Goal: Task Accomplishment & Management: Use online tool/utility

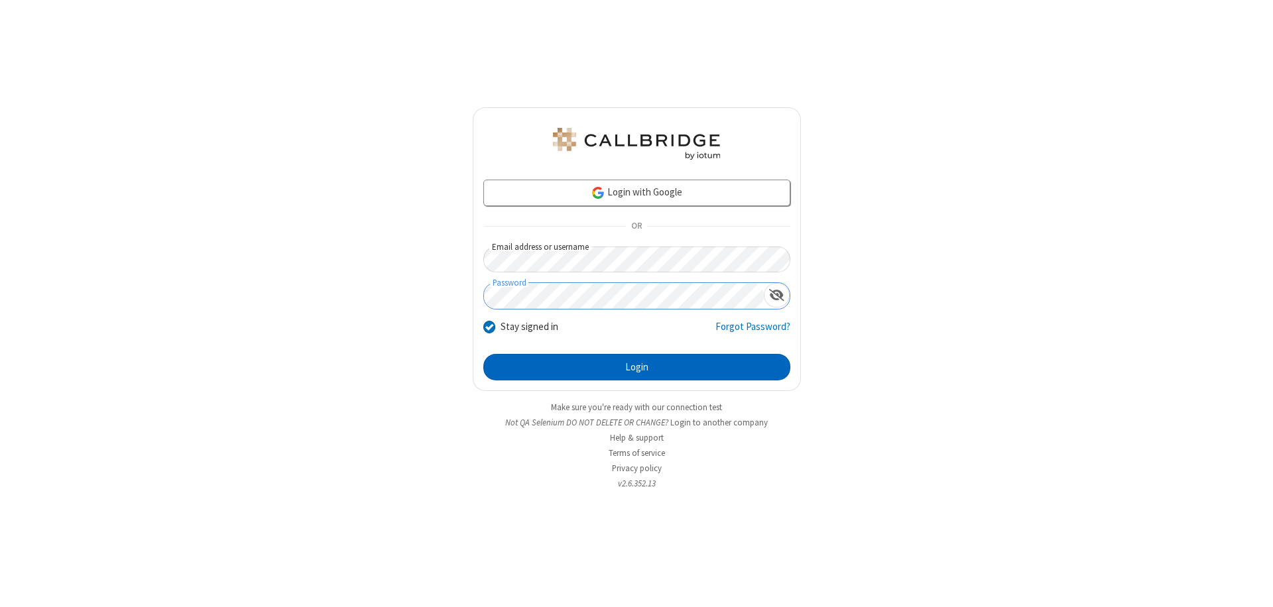
click at [637, 367] on button "Login" at bounding box center [636, 367] width 307 height 27
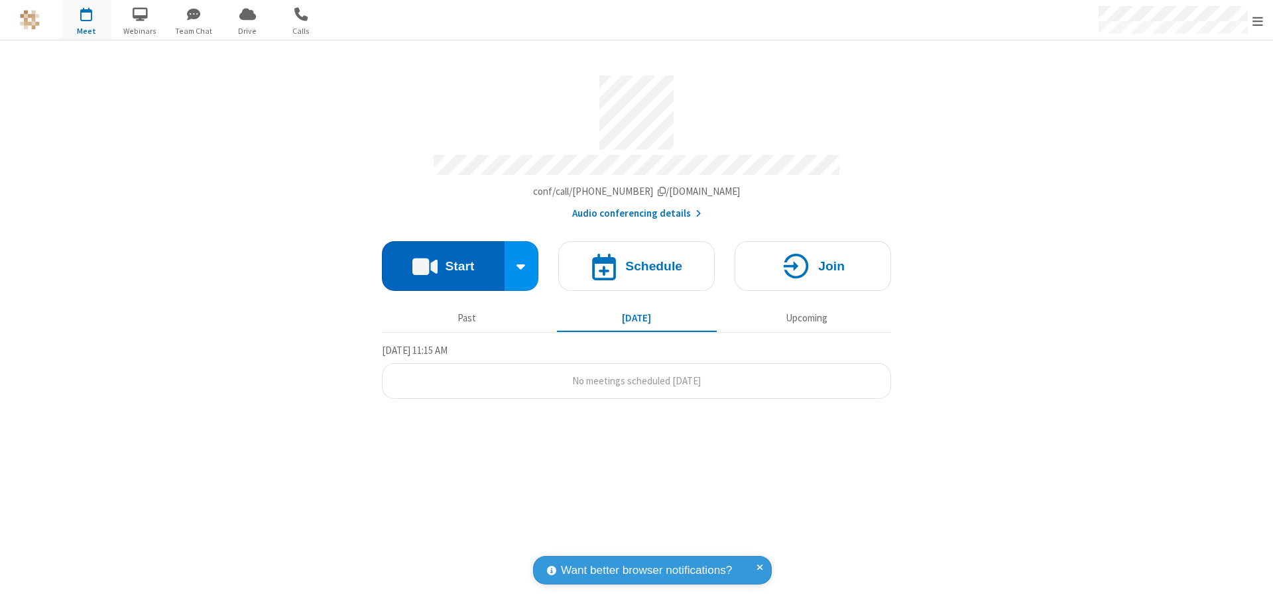
click at [443, 260] on button "Start" at bounding box center [443, 266] width 123 height 50
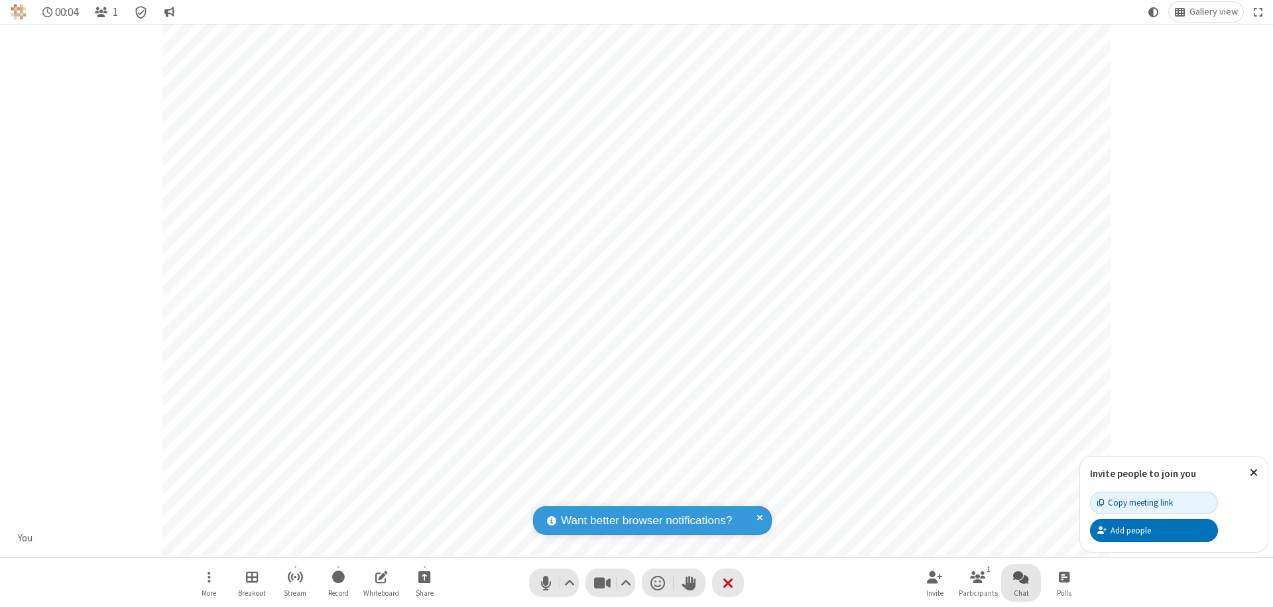
click at [1021, 577] on span "Open chat" at bounding box center [1021, 577] width 16 height 17
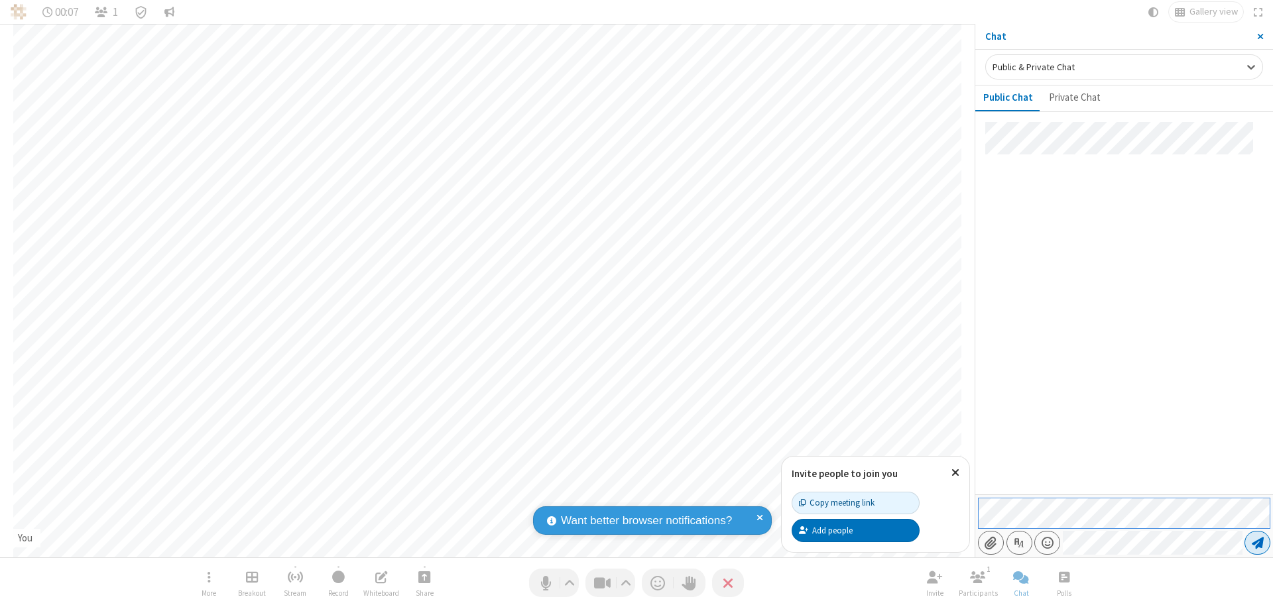
click at [1257, 543] on span "Send message" at bounding box center [1258, 542] width 12 height 13
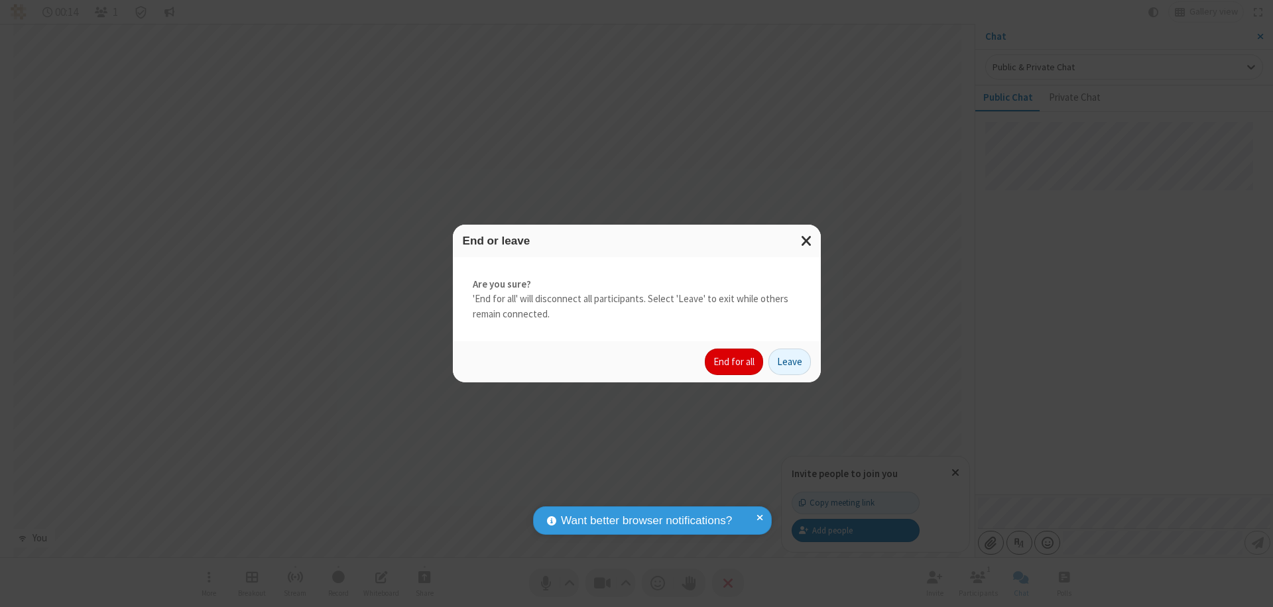
click at [735, 362] on button "End for all" at bounding box center [734, 362] width 58 height 27
